Goal: Task Accomplishment & Management: Manage account settings

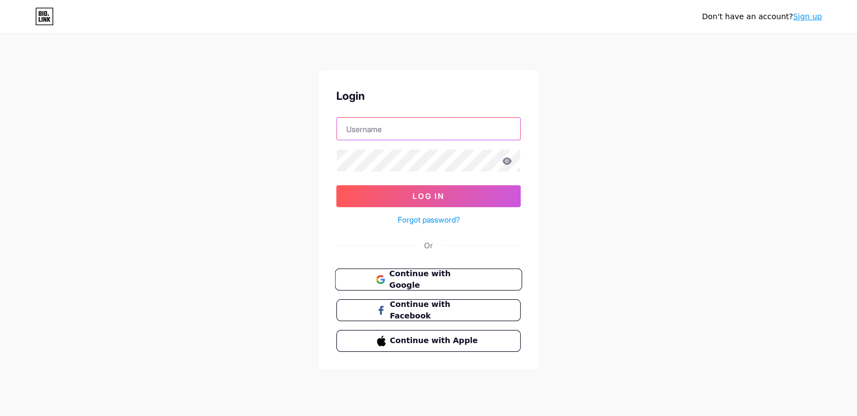
type input "[EMAIL_ADDRESS][DOMAIN_NAME]"
click at [444, 284] on button "Continue with Google" at bounding box center [428, 280] width 187 height 22
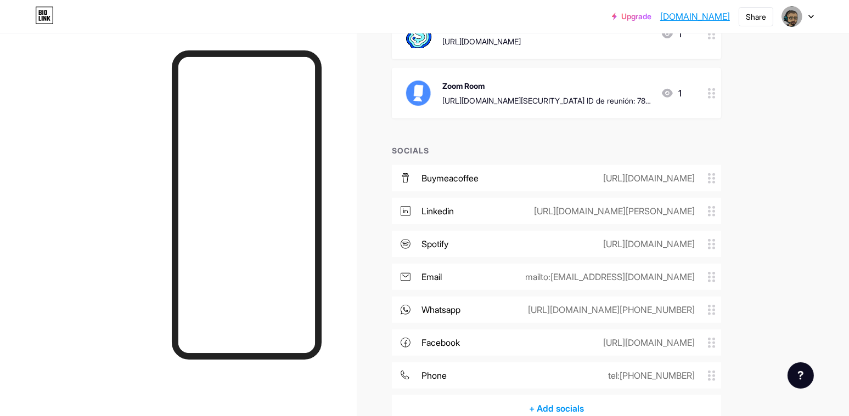
scroll to position [823, 0]
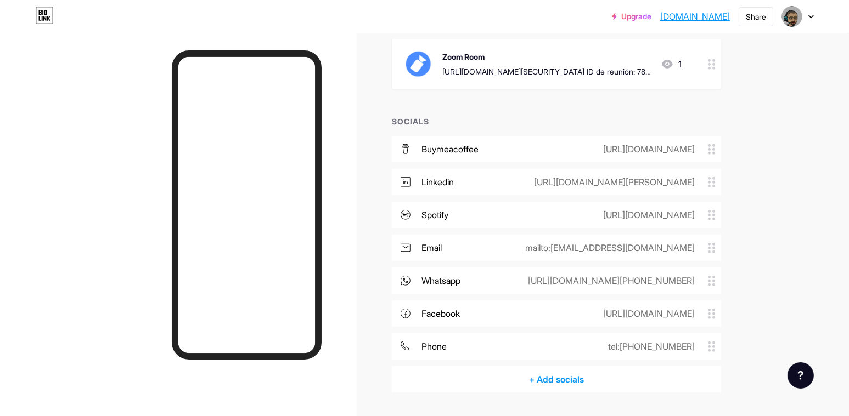
click at [538, 274] on div "whatsapp https://wa.me/+524463700451" at bounding box center [556, 281] width 329 height 26
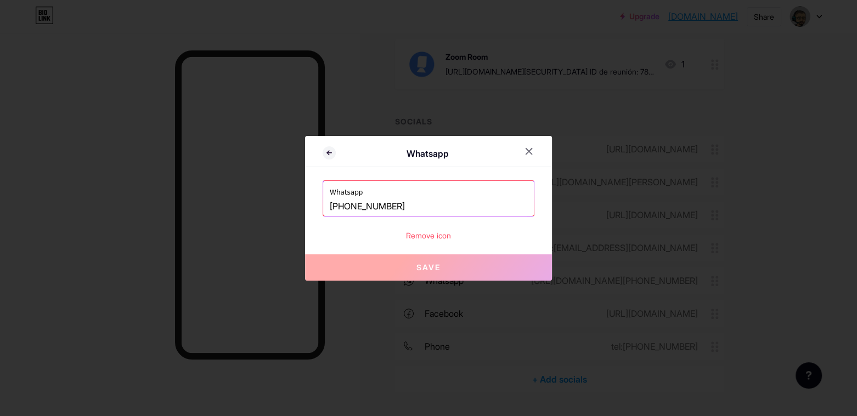
click at [460, 210] on input "+524463700451" at bounding box center [429, 207] width 198 height 19
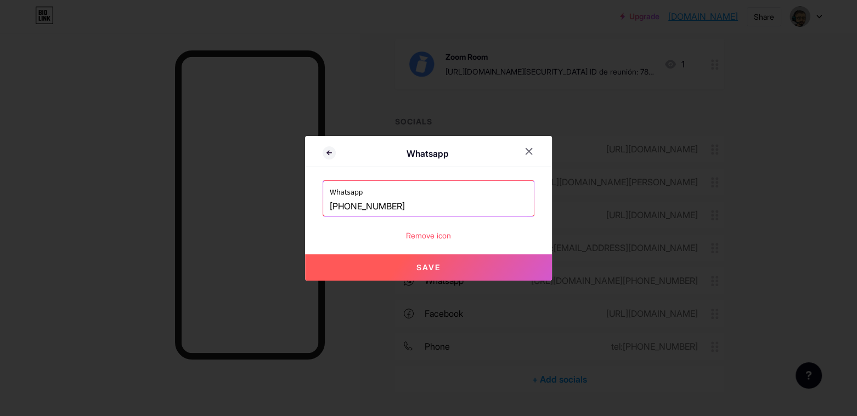
click at [436, 272] on button "Save" at bounding box center [428, 268] width 247 height 26
type input "https://wa.me/+527774982662"
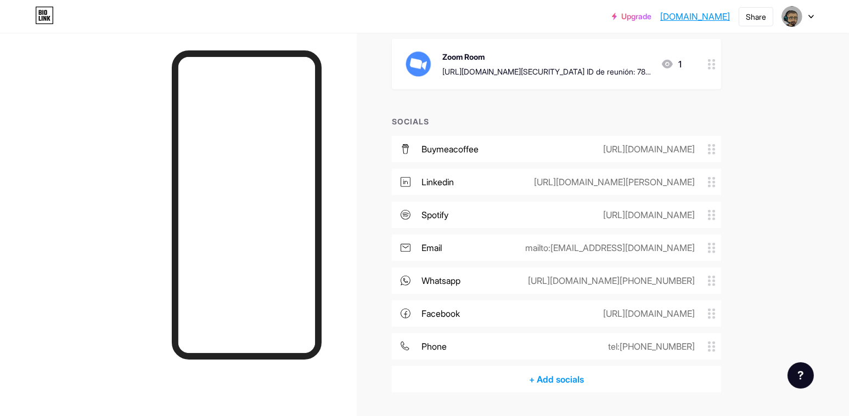
click at [650, 280] on div "https://wa.me/+527774982662" at bounding box center [609, 280] width 198 height 13
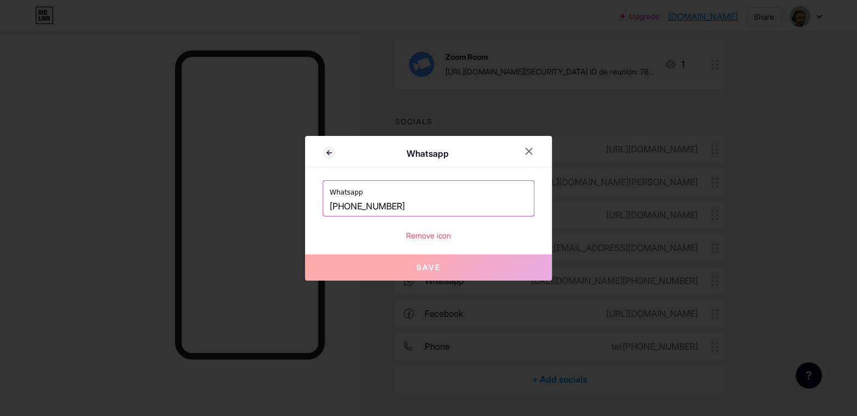
click at [430, 210] on input "+527774982662" at bounding box center [429, 207] width 198 height 19
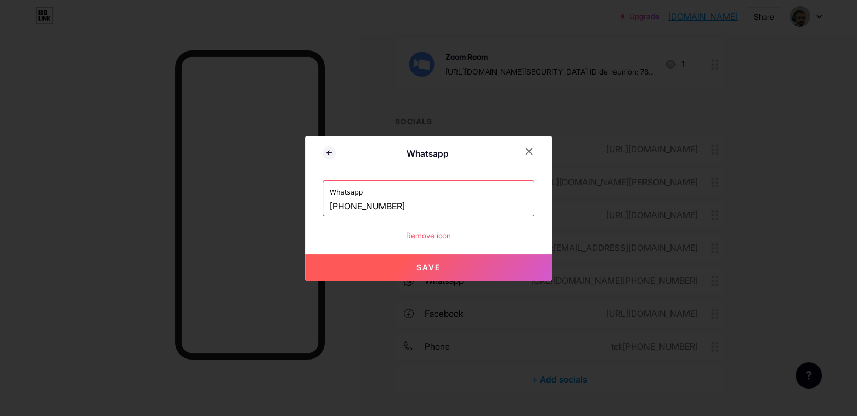
click at [420, 269] on span "Save" at bounding box center [428, 267] width 24 height 9
type input "[URL][DOMAIN_NAME][PHONE_NUMBER]"
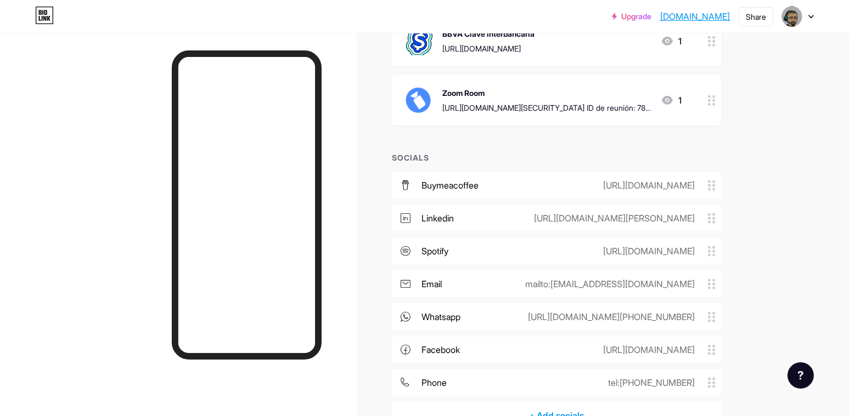
scroll to position [768, 0]
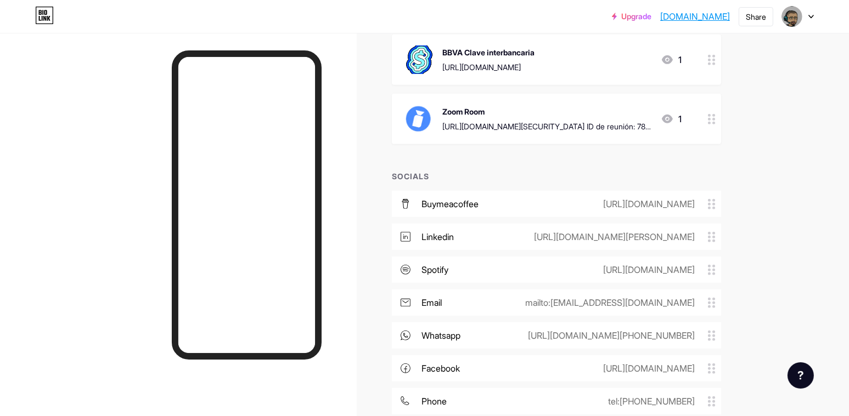
click at [472, 337] on div "whatsapp https://wa.me/+527774982962" at bounding box center [556, 336] width 329 height 26
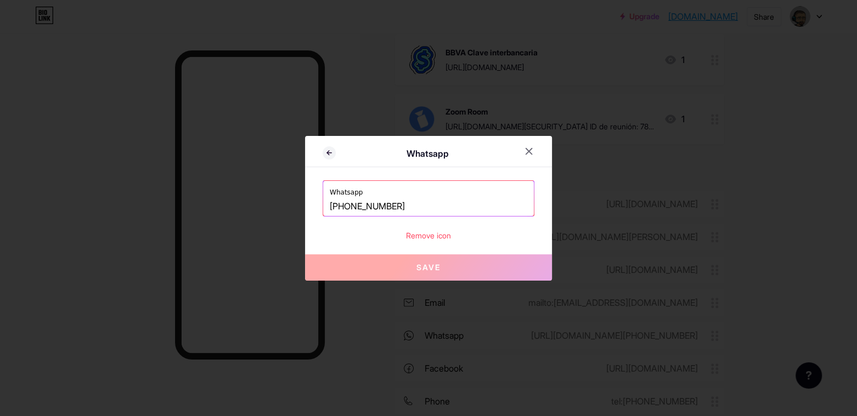
click at [416, 205] on input "+527774982962" at bounding box center [429, 207] width 198 height 19
click at [339, 205] on input "+527774982962" at bounding box center [429, 207] width 198 height 19
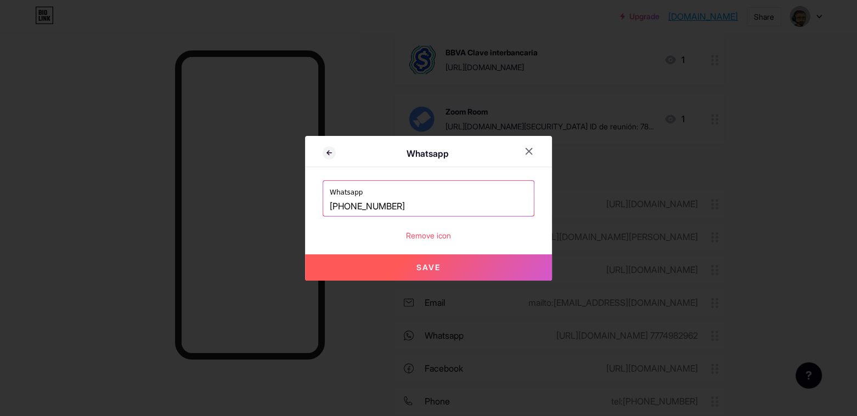
click at [407, 270] on button "Save" at bounding box center [428, 268] width 247 height 26
type input "https://wa.me/+52 7774982962"
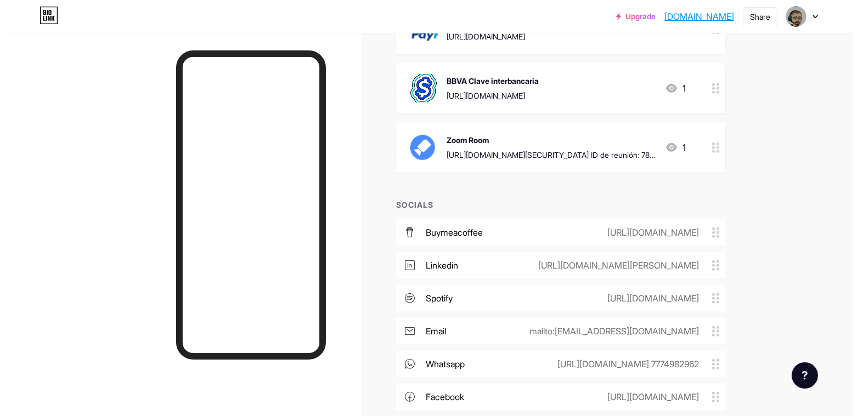
scroll to position [713, 0]
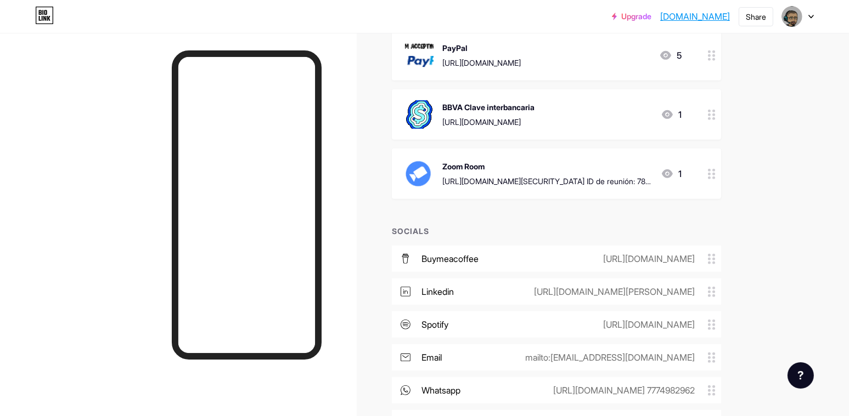
click at [460, 386] on div "whatsapp" at bounding box center [440, 390] width 39 height 13
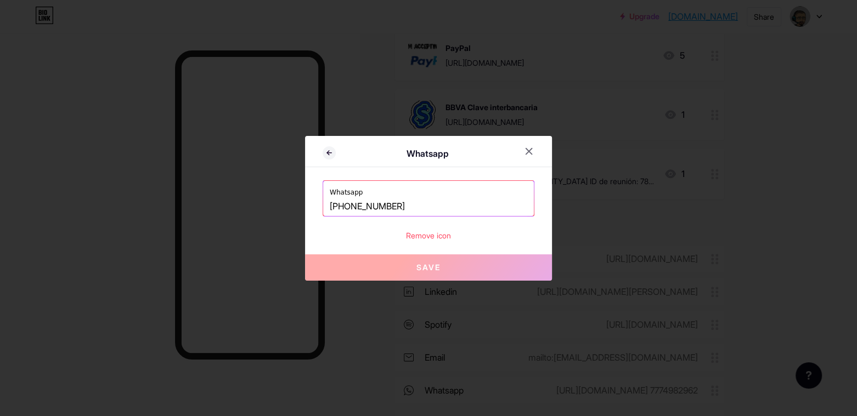
drag, startPoint x: 455, startPoint y: 212, endPoint x: 234, endPoint y: 195, distance: 222.3
click at [234, 195] on div "Whatsapp Whatsapp +52 7774982962 Remove icon Save" at bounding box center [428, 208] width 857 height 416
paste input "/"
type input "/"
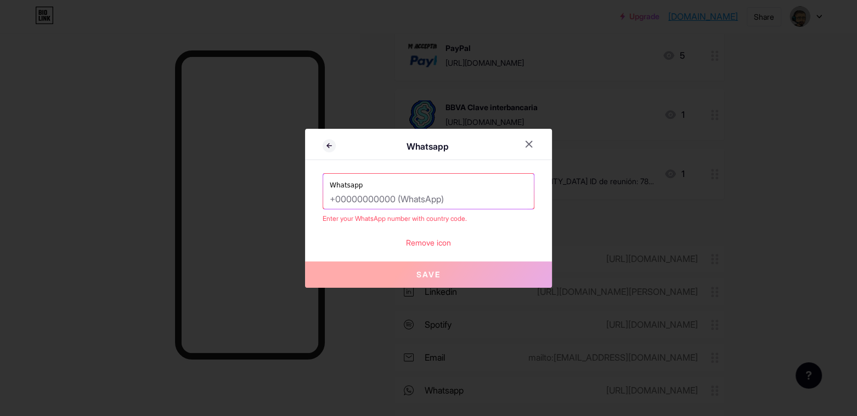
paste input "/"
type input "/"
click at [387, 197] on input "text" at bounding box center [429, 199] width 198 height 19
paste input "Usa https://wa.me/<number> ( <number> es un número de teléfono completo en form…"
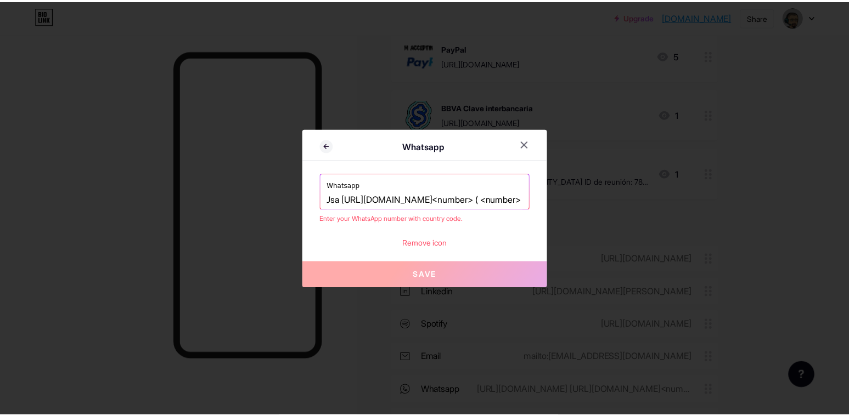
scroll to position [0, 0]
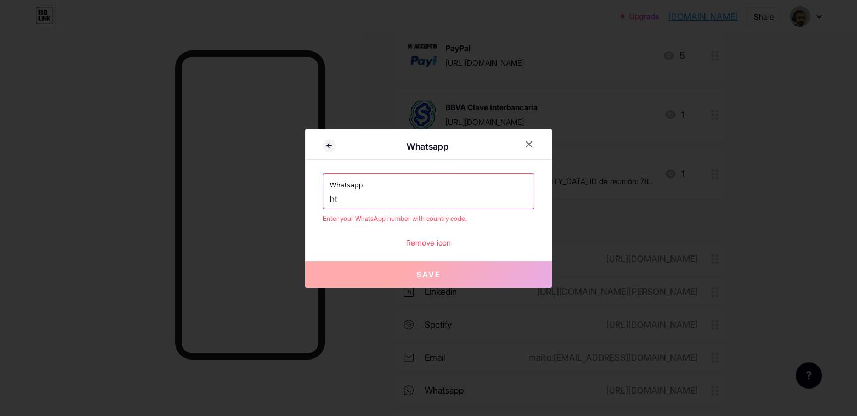
type input "h"
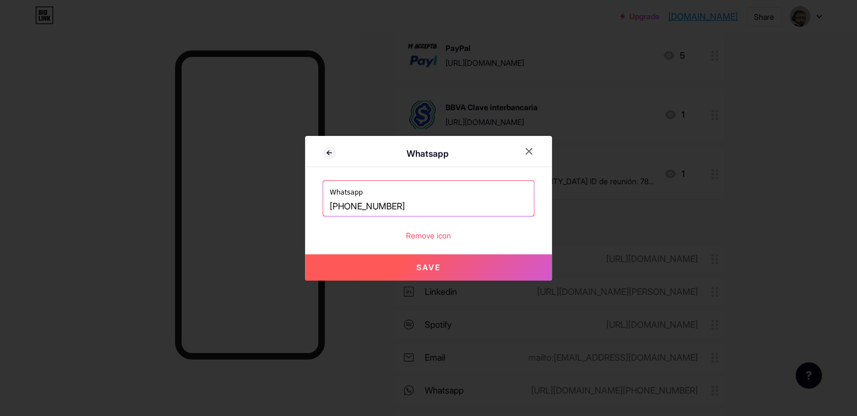
click at [362, 267] on button "Save" at bounding box center [428, 268] width 247 height 26
type input "[URL][DOMAIN_NAME][PHONE_NUMBER]"
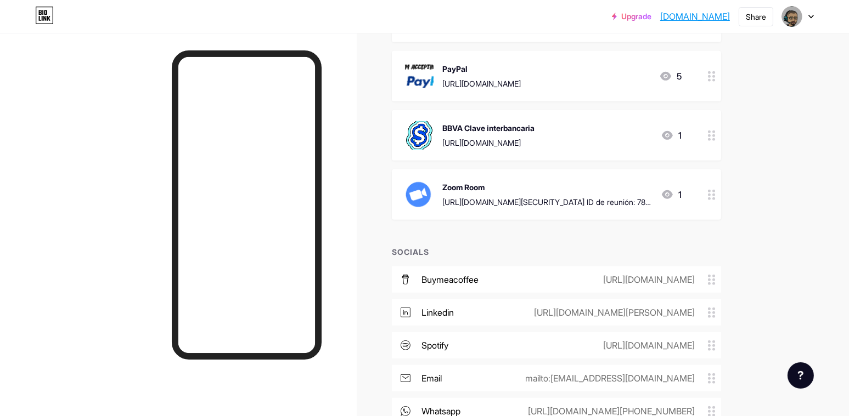
scroll to position [658, 0]
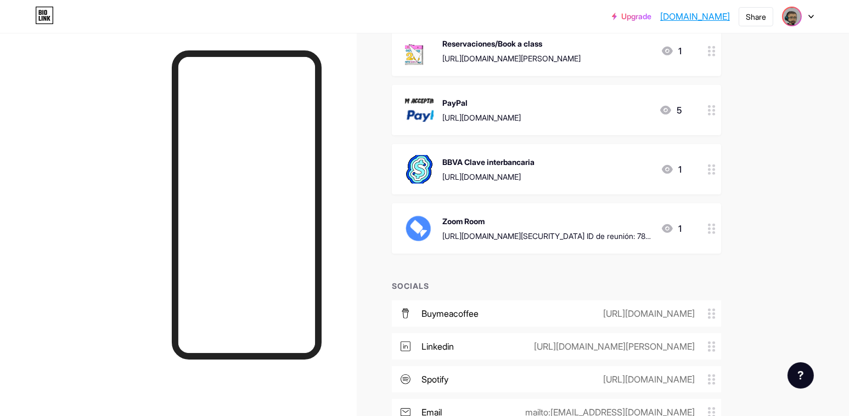
click at [794, 20] on img at bounding box center [792, 17] width 18 height 18
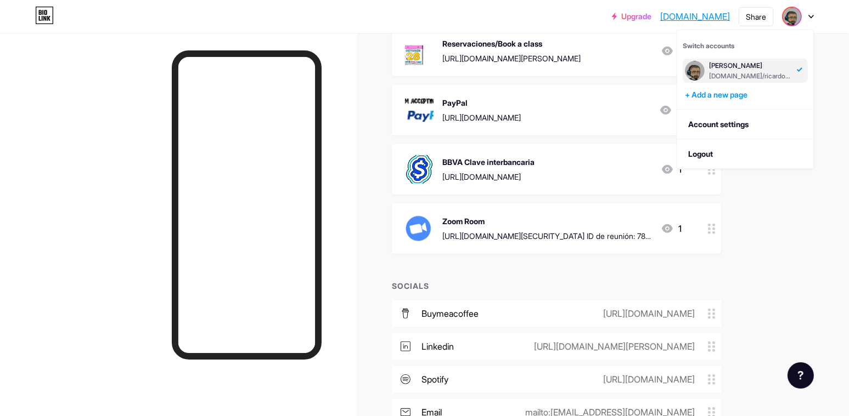
click at [666, 16] on link "[DOMAIN_NAME]" at bounding box center [695, 16] width 70 height 13
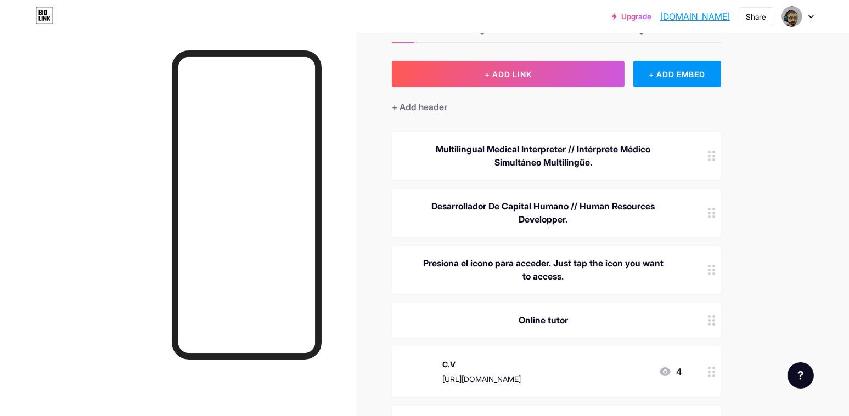
scroll to position [0, 0]
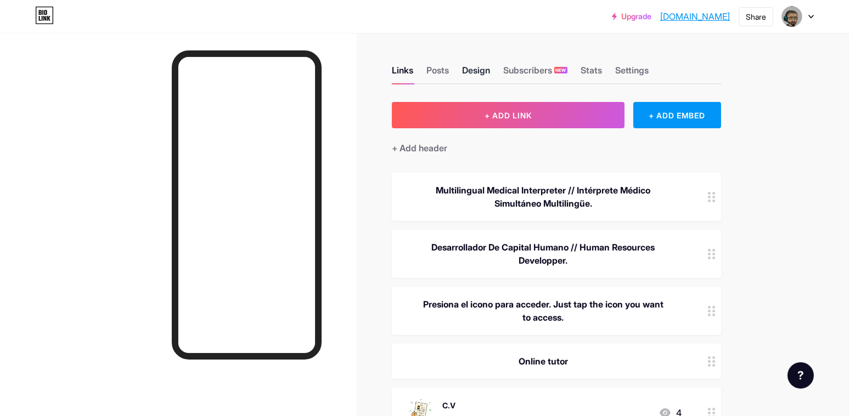
click at [483, 69] on div "Design" at bounding box center [476, 74] width 28 height 20
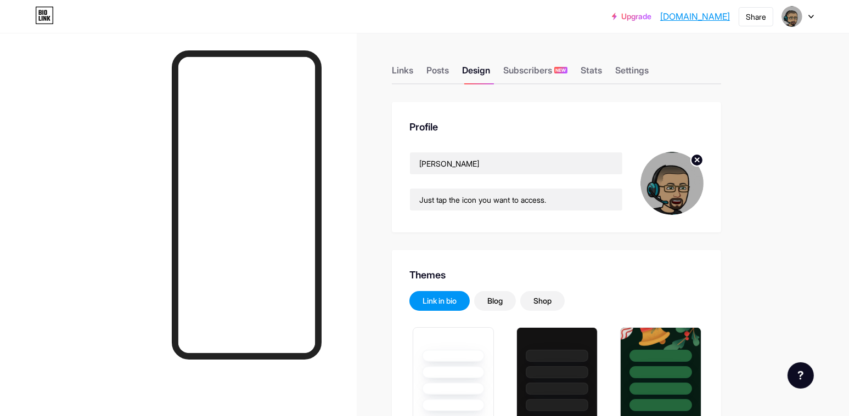
type input "#78bf31"
type input "#000000"
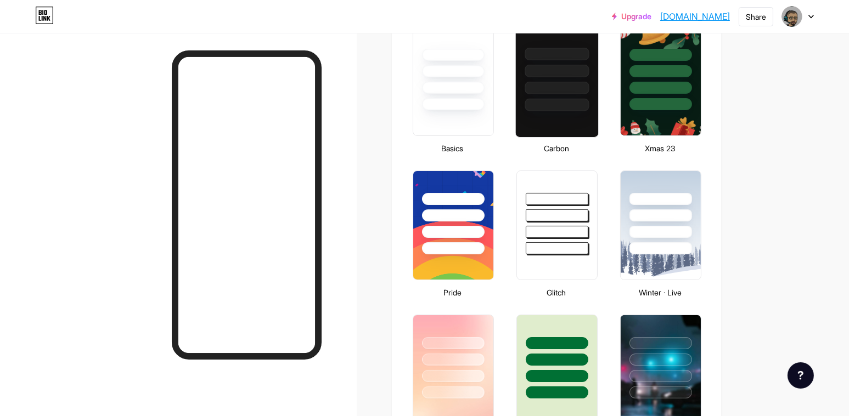
scroll to position [439, 0]
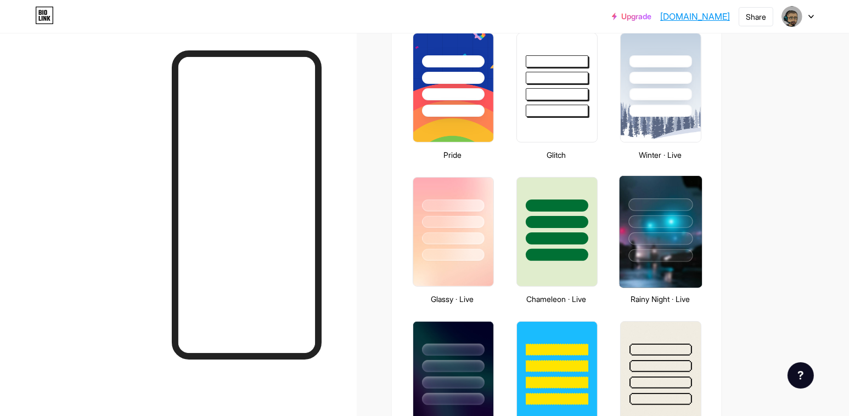
click at [652, 224] on div at bounding box center [661, 222] width 64 height 13
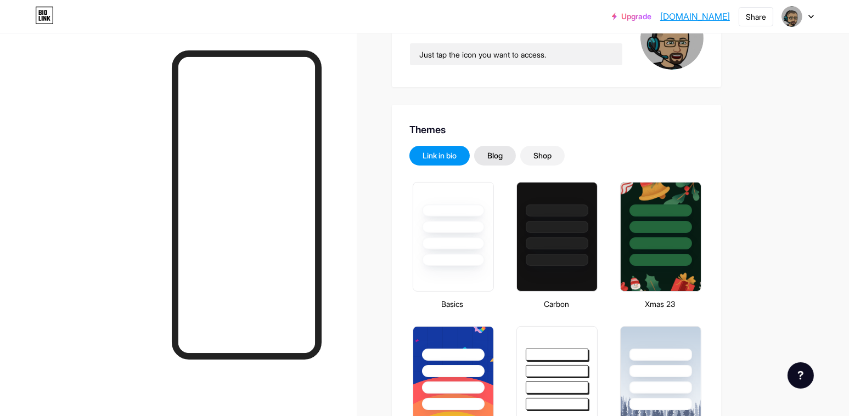
scroll to position [165, 0]
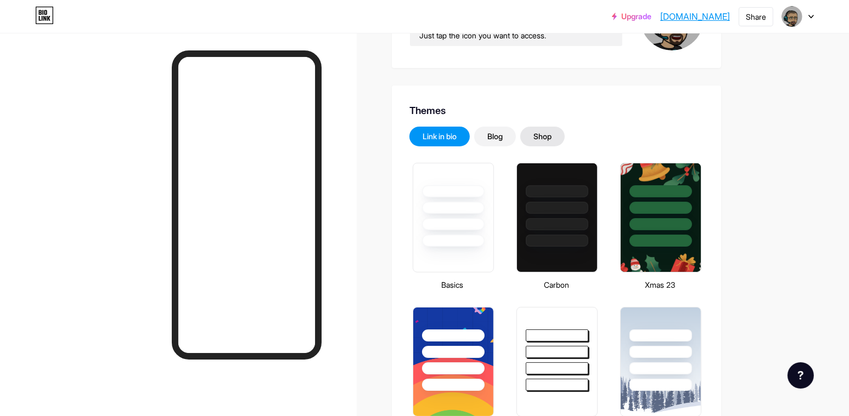
click at [560, 130] on div "Shop" at bounding box center [542, 137] width 44 height 20
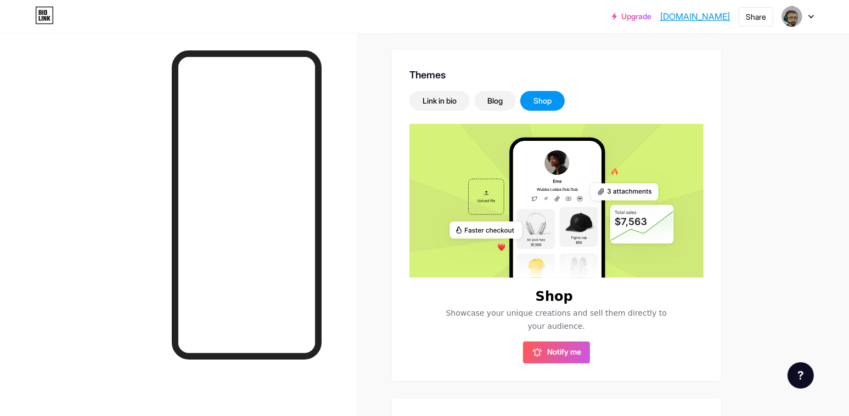
scroll to position [219, 0]
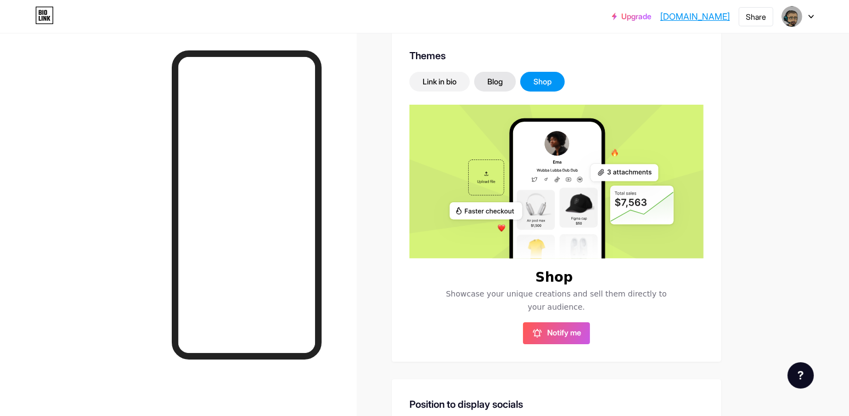
click at [498, 76] on div "Blog" at bounding box center [494, 81] width 15 height 11
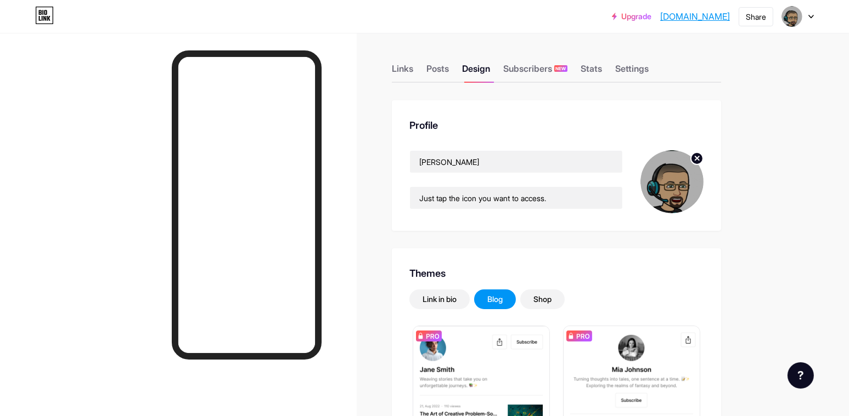
scroll to position [0, 0]
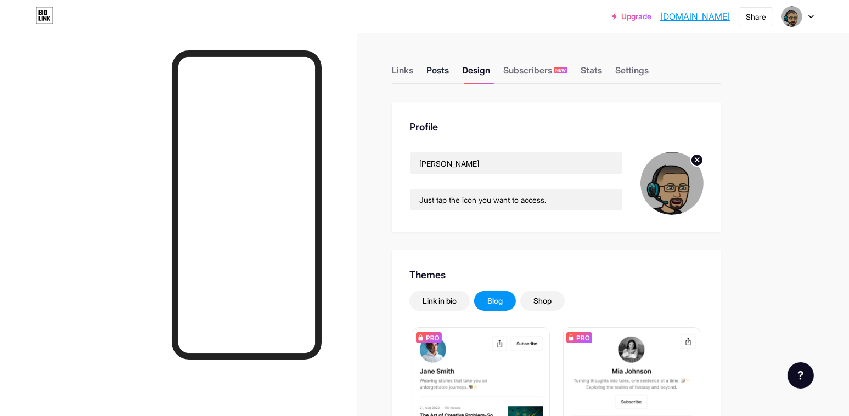
click at [441, 65] on div "Posts" at bounding box center [437, 74] width 22 height 20
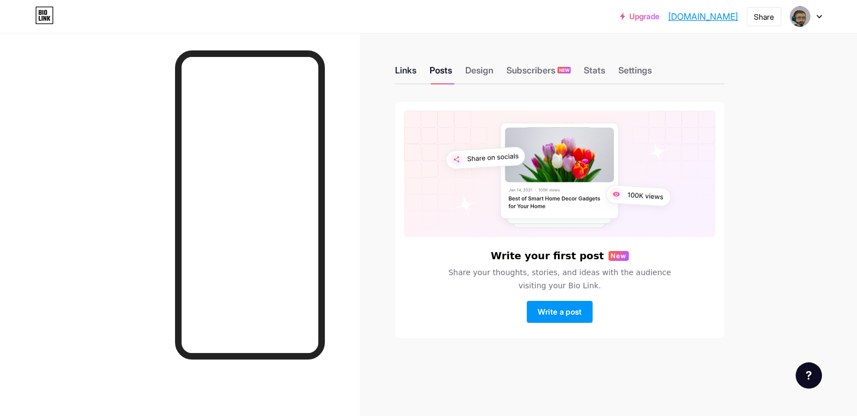
click at [405, 71] on div "Links" at bounding box center [405, 74] width 21 height 20
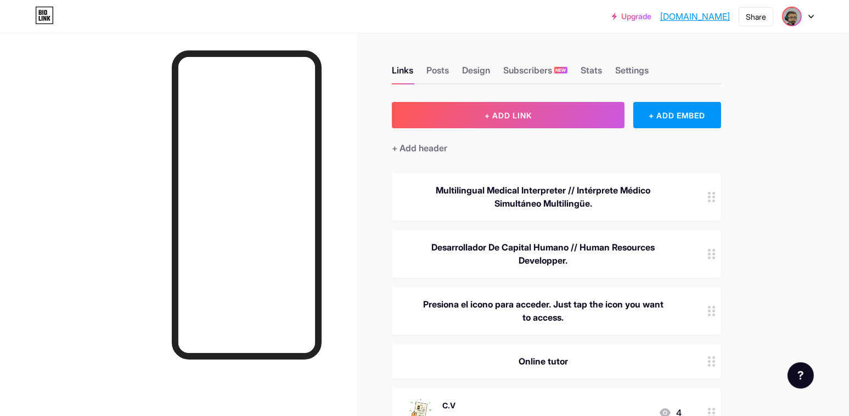
click at [791, 25] on img at bounding box center [792, 17] width 18 height 18
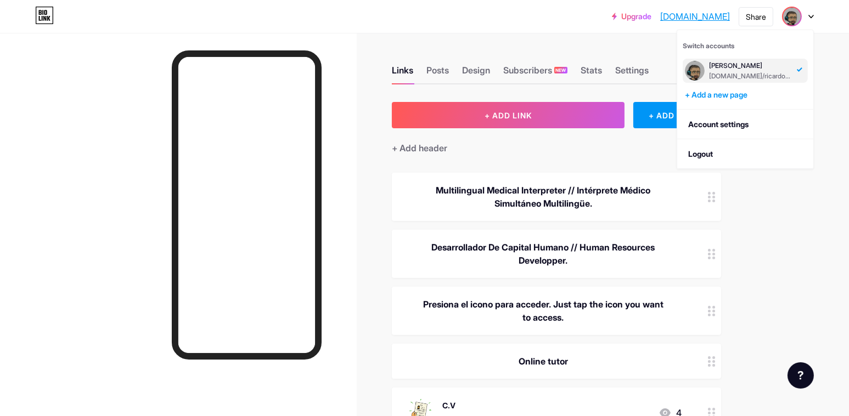
click at [717, 19] on link "[DOMAIN_NAME]" at bounding box center [695, 16] width 70 height 13
